Goal: Task Accomplishment & Management: Manage account settings

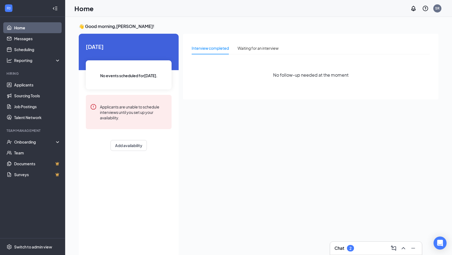
click at [349, 248] on div "2" at bounding box center [350, 248] width 7 height 7
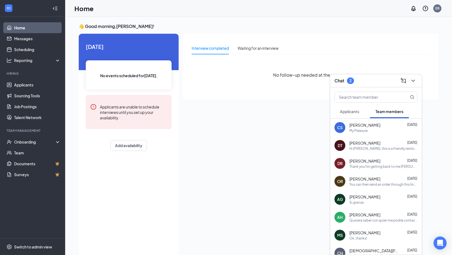
click at [345, 110] on span "Applicants" at bounding box center [349, 111] width 19 height 5
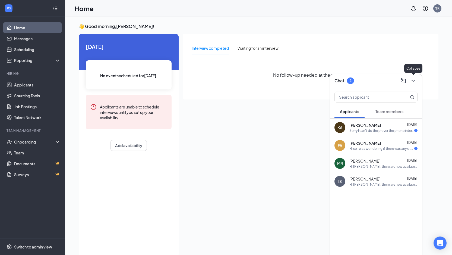
click at [415, 80] on icon "ChevronDown" at bounding box center [413, 81] width 4 height 2
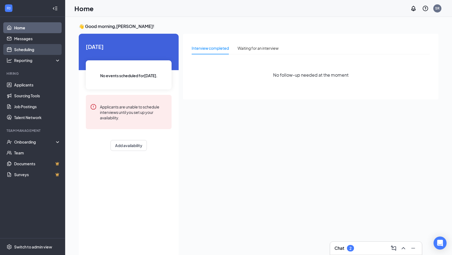
click at [24, 50] on link "Scheduling" at bounding box center [37, 49] width 46 height 11
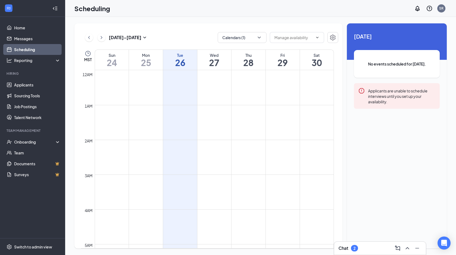
click at [351, 247] on div "Chat 2" at bounding box center [349, 248] width 20 height 7
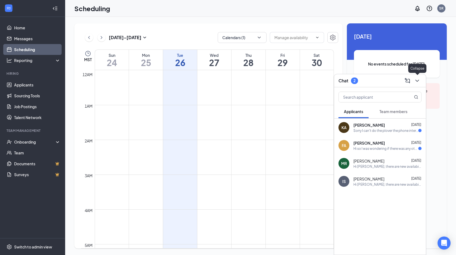
click at [418, 80] on icon "ChevronDown" at bounding box center [417, 81] width 4 height 2
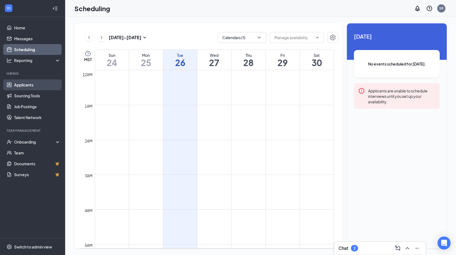
click at [27, 84] on link "Applicants" at bounding box center [37, 84] width 46 height 11
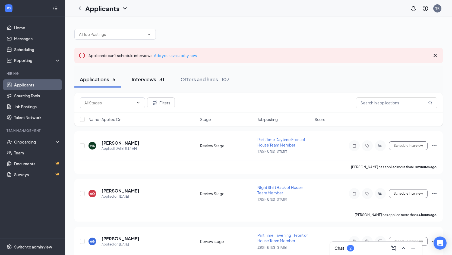
click at [145, 82] on div "Interviews · 31" at bounding box center [148, 79] width 33 height 7
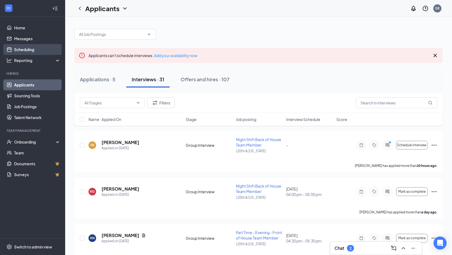
click at [24, 52] on link "Scheduling" at bounding box center [37, 49] width 46 height 11
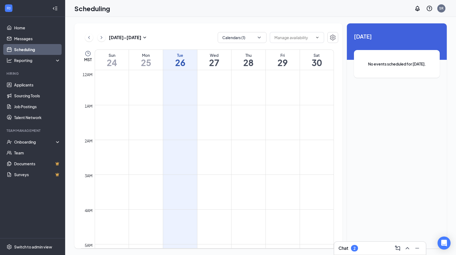
scroll to position [267, 0]
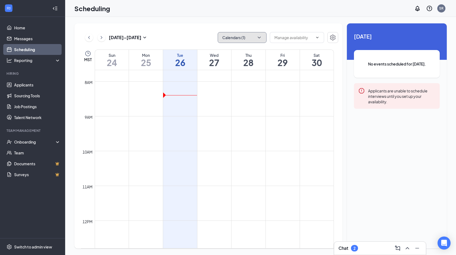
click at [254, 39] on button "Calendars (1)" at bounding box center [242, 37] width 49 height 11
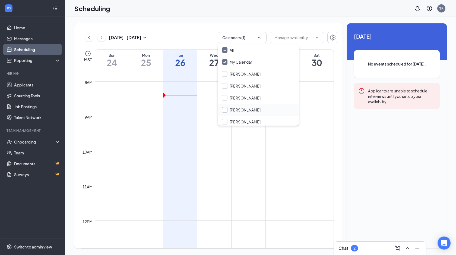
click at [224, 110] on input "[PERSON_NAME]" at bounding box center [241, 109] width 39 height 5
checkbox input "true"
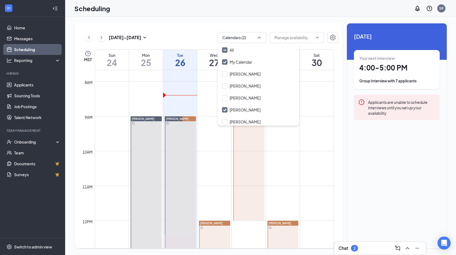
click at [197, 31] on div "[DATE] - [DATE] Calendars (2) MST Sun 24 Mon 25 Tue 26 Wed 27 Thu 28 Fri 29 Sat…" at bounding box center [208, 135] width 268 height 225
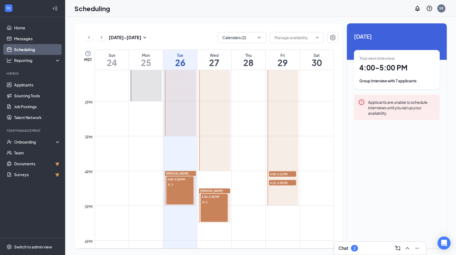
scroll to position [482, 0]
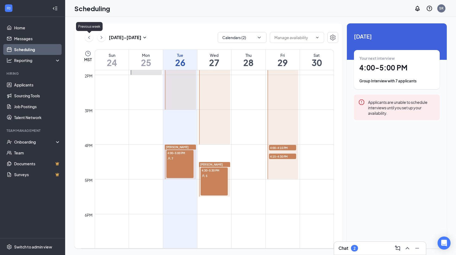
click at [84, 36] on div "[DATE] - [DATE] Calendars (2)" at bounding box center [209, 37] width 257 height 11
click at [90, 37] on icon "ChevronLeft" at bounding box center [88, 37] width 5 height 7
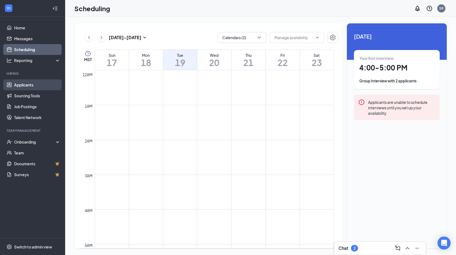
click at [24, 84] on link "Applicants" at bounding box center [37, 84] width 46 height 11
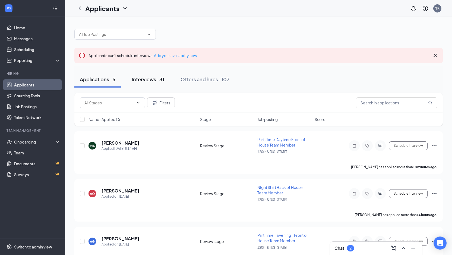
click at [140, 78] on div "Interviews · 31" at bounding box center [148, 79] width 33 height 7
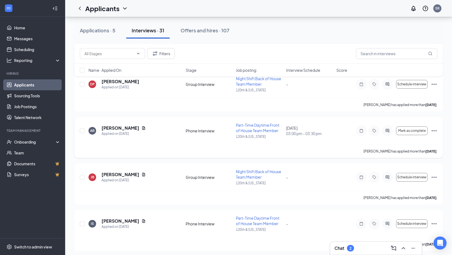
scroll to position [1317, 0]
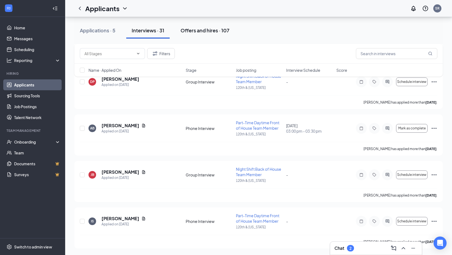
click at [201, 30] on div "Offers and hires · 107" at bounding box center [205, 30] width 49 height 7
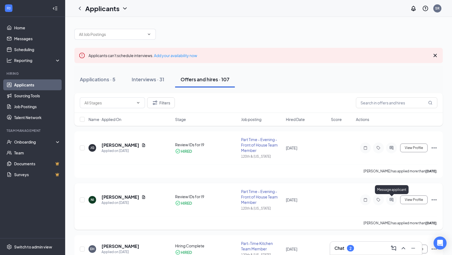
click at [391, 201] on icon "ActiveChat" at bounding box center [391, 199] width 7 height 4
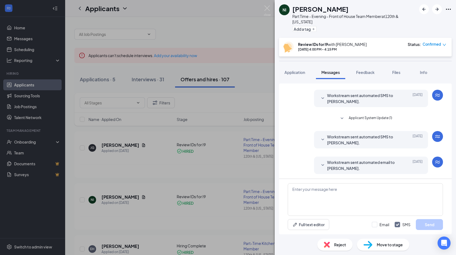
scroll to position [123, 0]
click at [357, 162] on span "Workstream sent automated email to [PERSON_NAME]." at bounding box center [362, 164] width 71 height 12
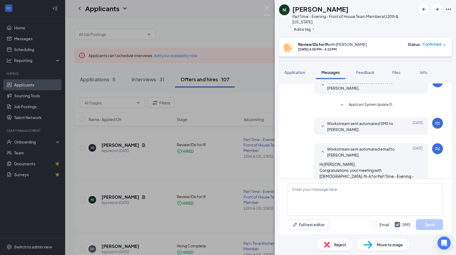
scroll to position [166, 0]
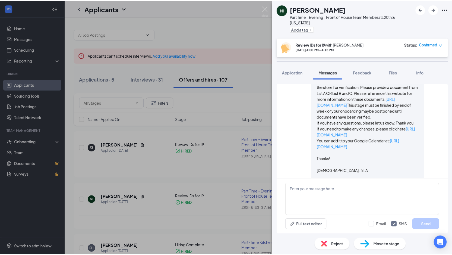
scroll to position [293, 0]
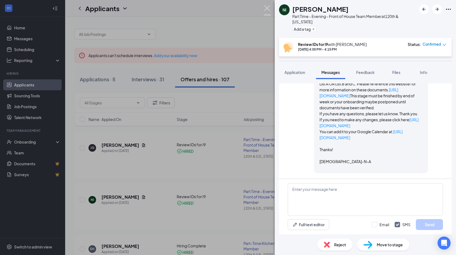
click at [268, 8] on img at bounding box center [267, 10] width 7 height 11
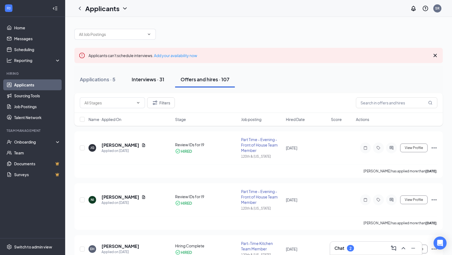
click at [146, 79] on div "Interviews · 31" at bounding box center [148, 79] width 33 height 7
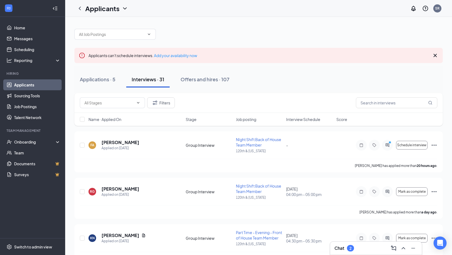
click at [306, 119] on span "Interview Schedule" at bounding box center [303, 118] width 34 height 5
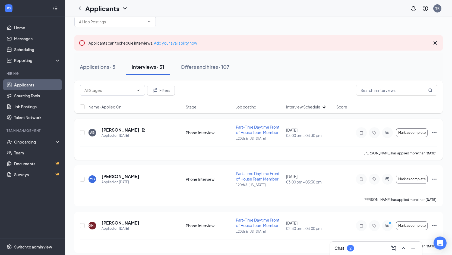
scroll to position [17, 0]
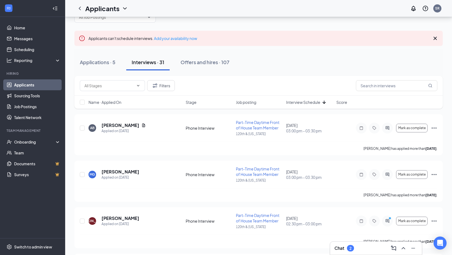
click at [304, 104] on span "Interview Schedule" at bounding box center [303, 101] width 34 height 5
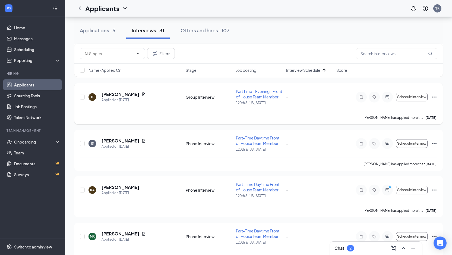
scroll to position [1317, 0]
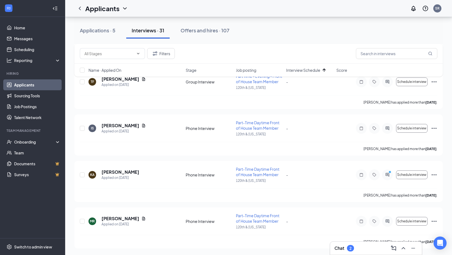
click at [344, 244] on div "Chat 2" at bounding box center [376, 248] width 83 height 9
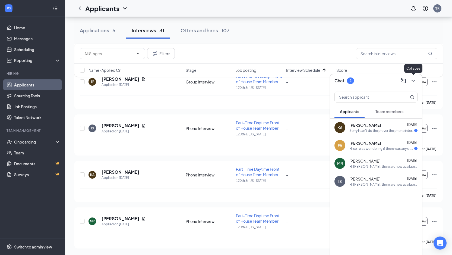
click at [414, 83] on icon "ChevronDown" at bounding box center [413, 80] width 7 height 7
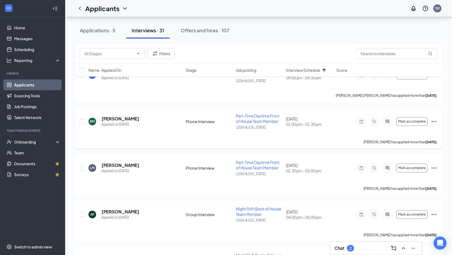
scroll to position [171, 0]
